Goal: Information Seeking & Learning: Learn about a topic

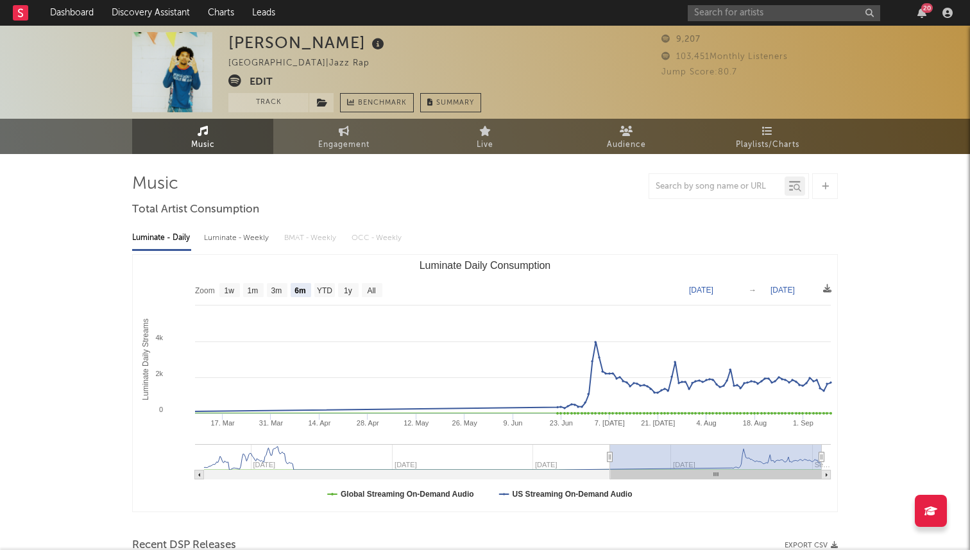
select select "6m"
click at [761, 2] on div "20" at bounding box center [822, 13] width 269 height 26
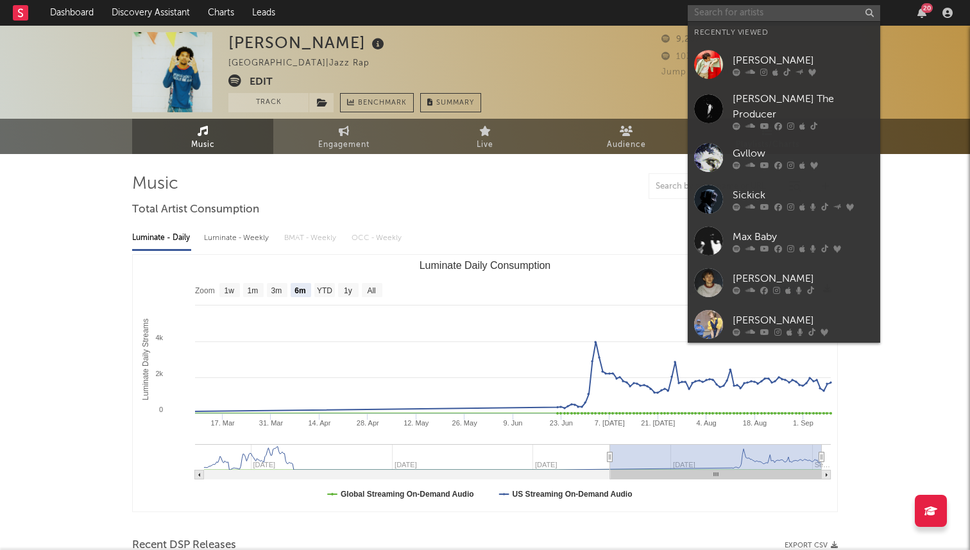
click at [761, 13] on input "text" at bounding box center [784, 13] width 192 height 16
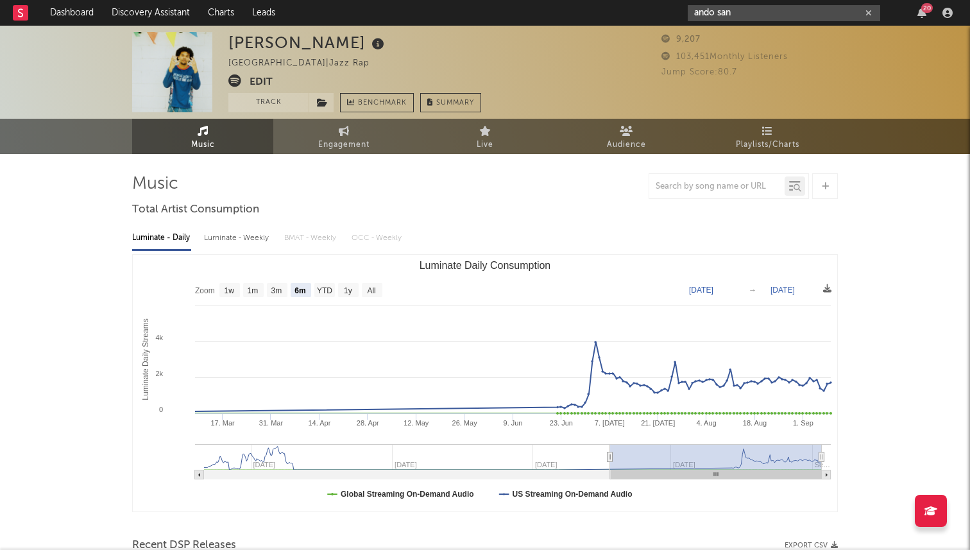
type input "ando san"
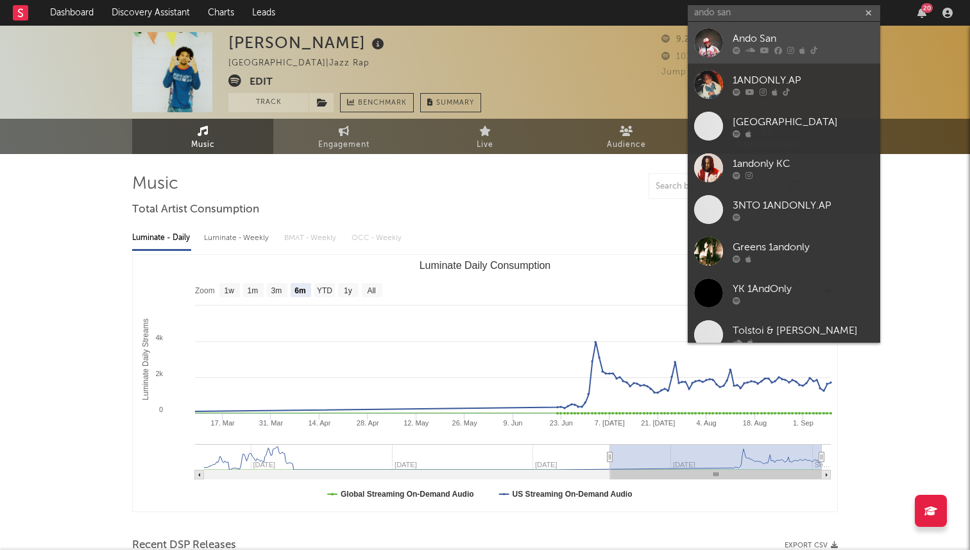
click at [758, 39] on div "Ando San" at bounding box center [803, 38] width 141 height 15
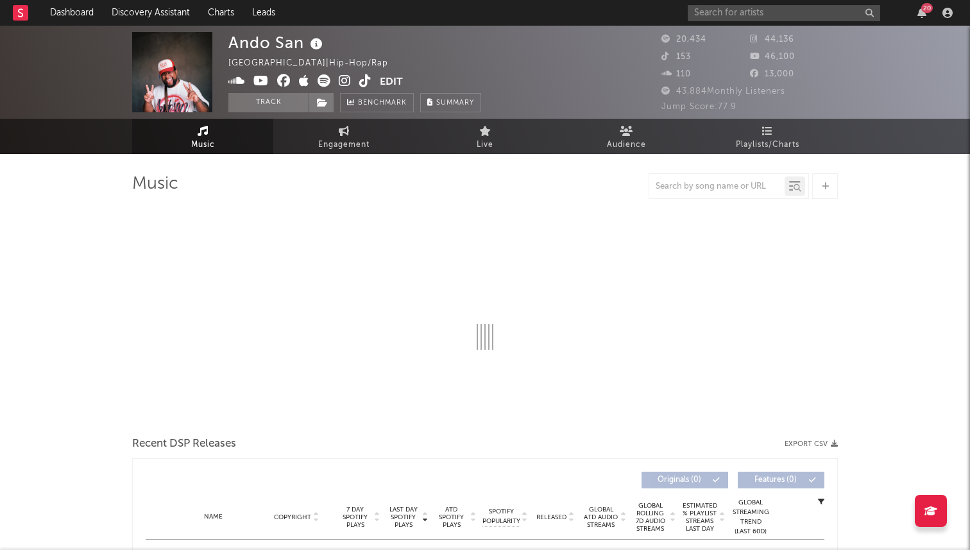
select select "6m"
